Goal: Task Accomplishment & Management: Manage account settings

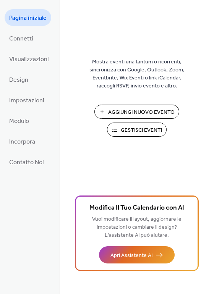
click at [126, 133] on span "Gestisci Eventi" at bounding box center [141, 130] width 41 height 8
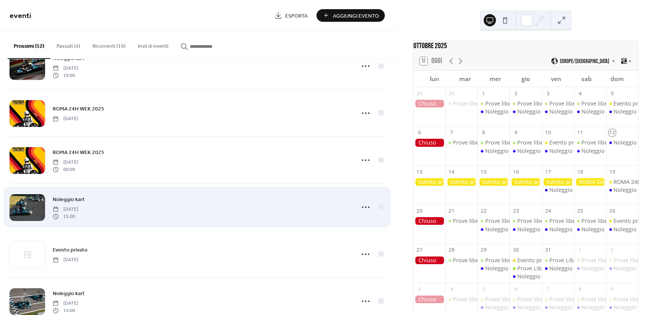
scroll to position [76, 0]
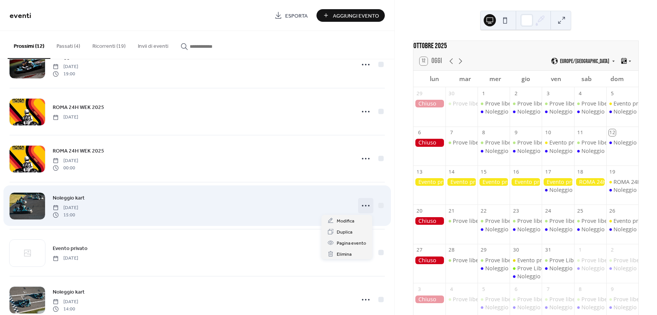
click at [365, 206] on icon at bounding box center [366, 205] width 12 height 12
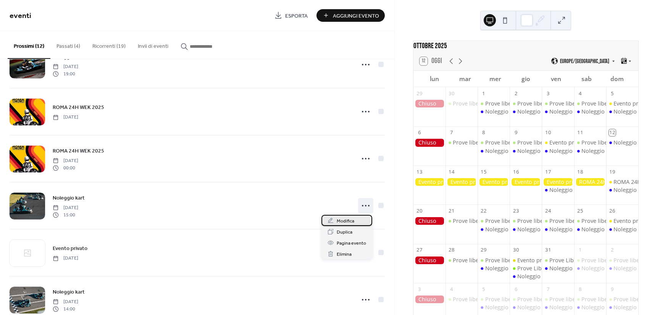
click at [350, 223] on span "Modifica" at bounding box center [346, 221] width 18 height 8
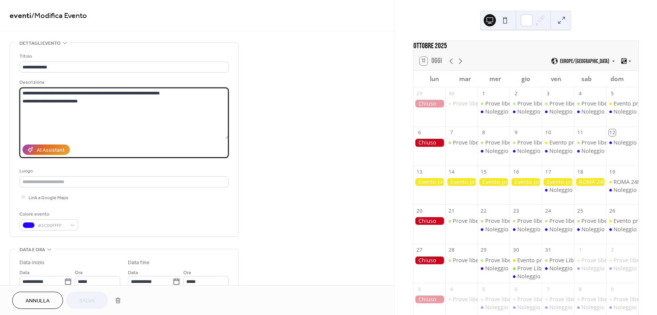
drag, startPoint x: 104, startPoint y: 102, endPoint x: 8, endPoint y: 105, distance: 95.9
click at [8, 105] on div "**********" at bounding box center [197, 276] width 395 height 468
type textarea "**********"
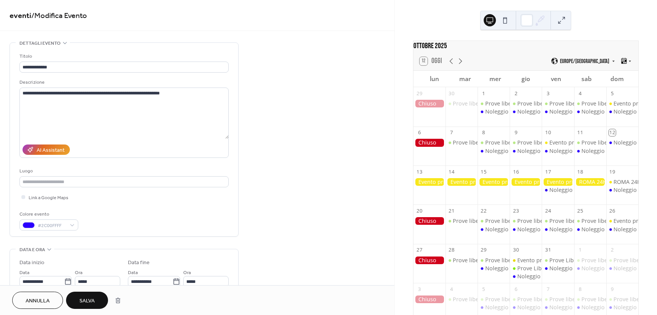
click at [94, 298] on span "Salva" at bounding box center [86, 301] width 15 height 8
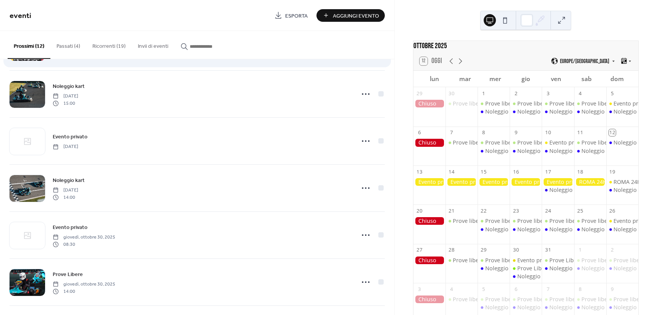
scroll to position [191, 0]
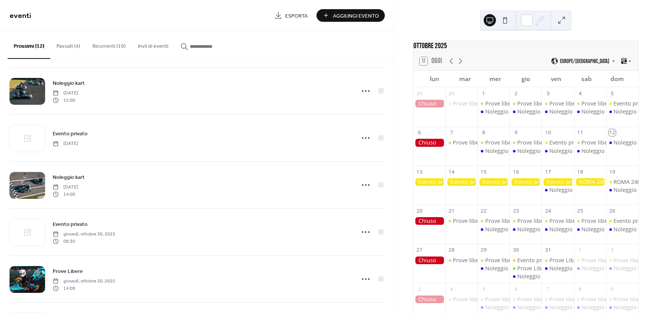
click at [611, 201] on div "ROMA 24H WEK 2025 Noleggio kart" at bounding box center [623, 189] width 32 height 23
click at [614, 194] on div "Noleggio kart" at bounding box center [631, 190] width 35 height 8
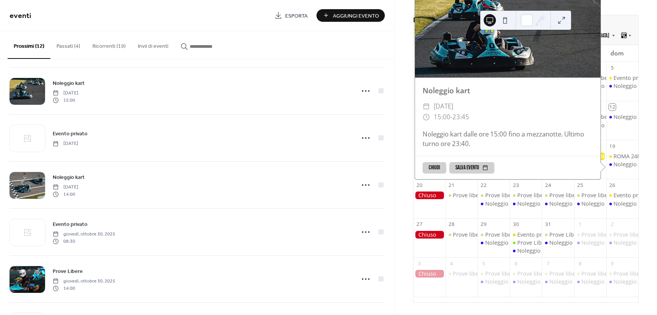
scroll to position [30, 0]
click at [624, 203] on div "Noleggio kart" at bounding box center [631, 204] width 35 height 8
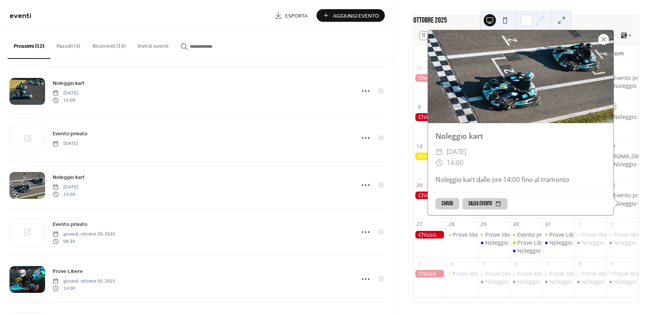
click at [604, 39] on div at bounding box center [604, 39] width 11 height 11
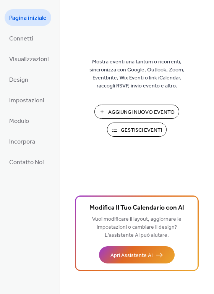
click at [133, 132] on span "Gestisci Eventi" at bounding box center [141, 130] width 41 height 8
